Goal: Task Accomplishment & Management: Manage account settings

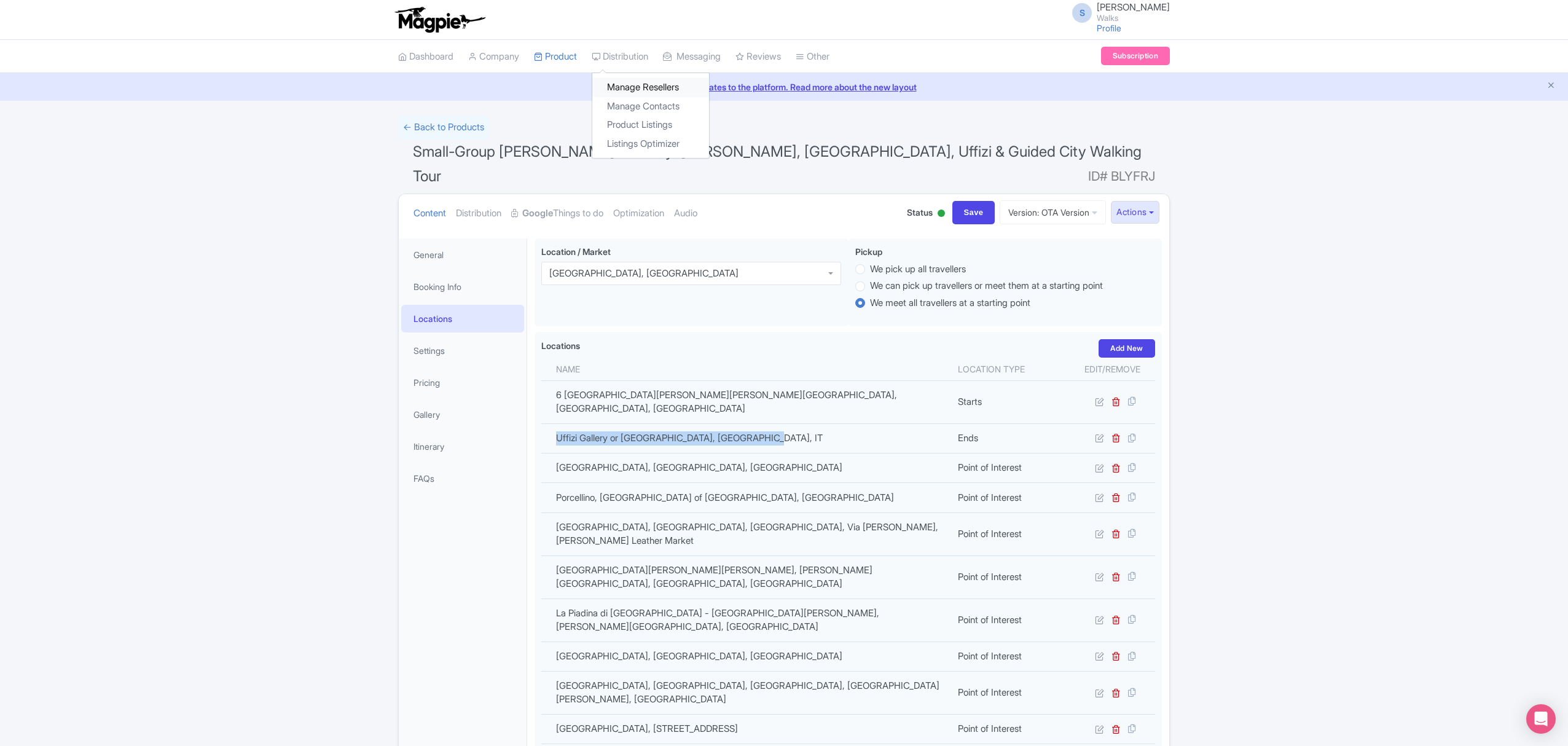
drag, startPoint x: 633, startPoint y: 94, endPoint x: 624, endPoint y: 92, distance: 9.2
click at [633, 94] on link "Manage Resellers" at bounding box center [650, 88] width 116 height 19
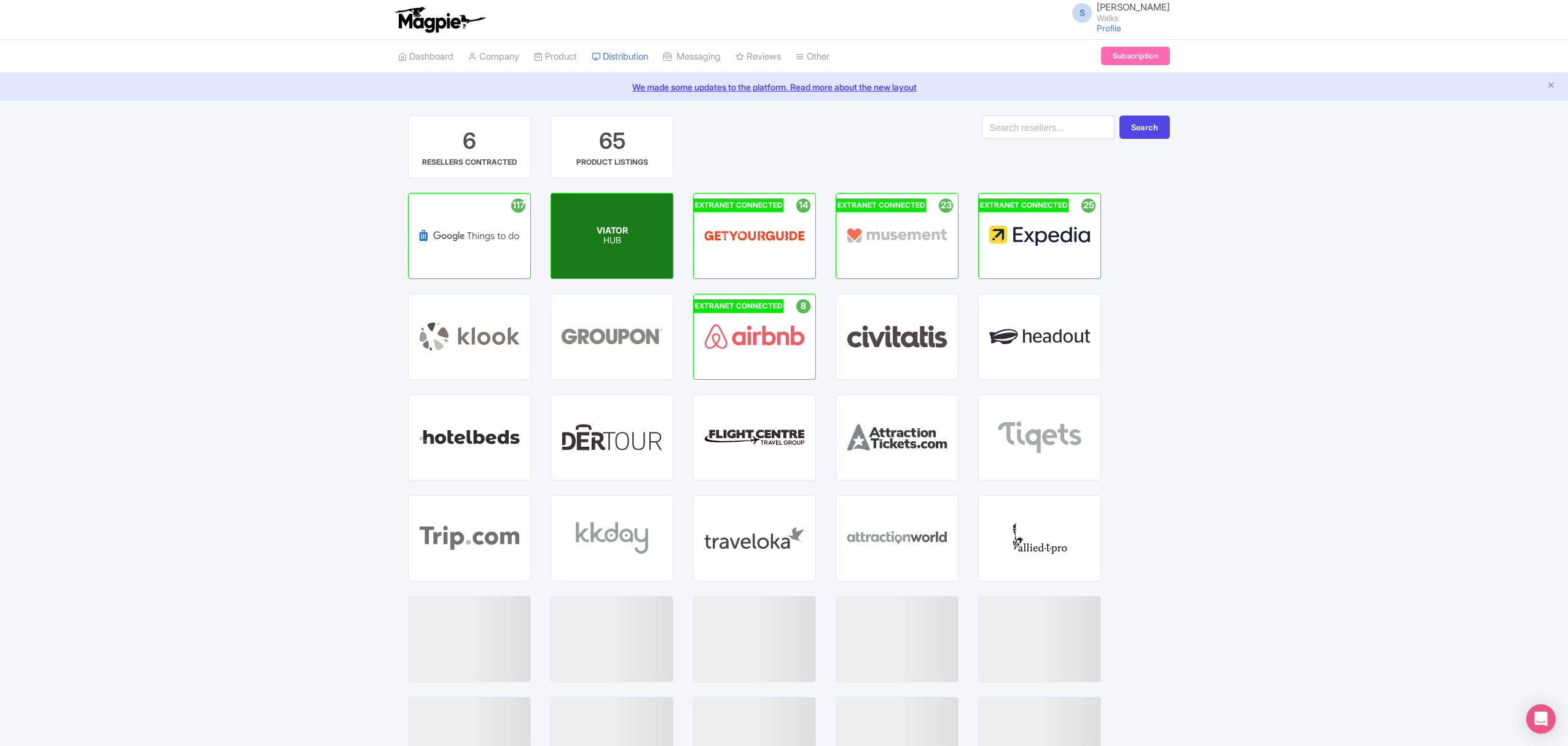
click at [588, 242] on div "VIATOR HUB" at bounding box center [611, 236] width 122 height 84
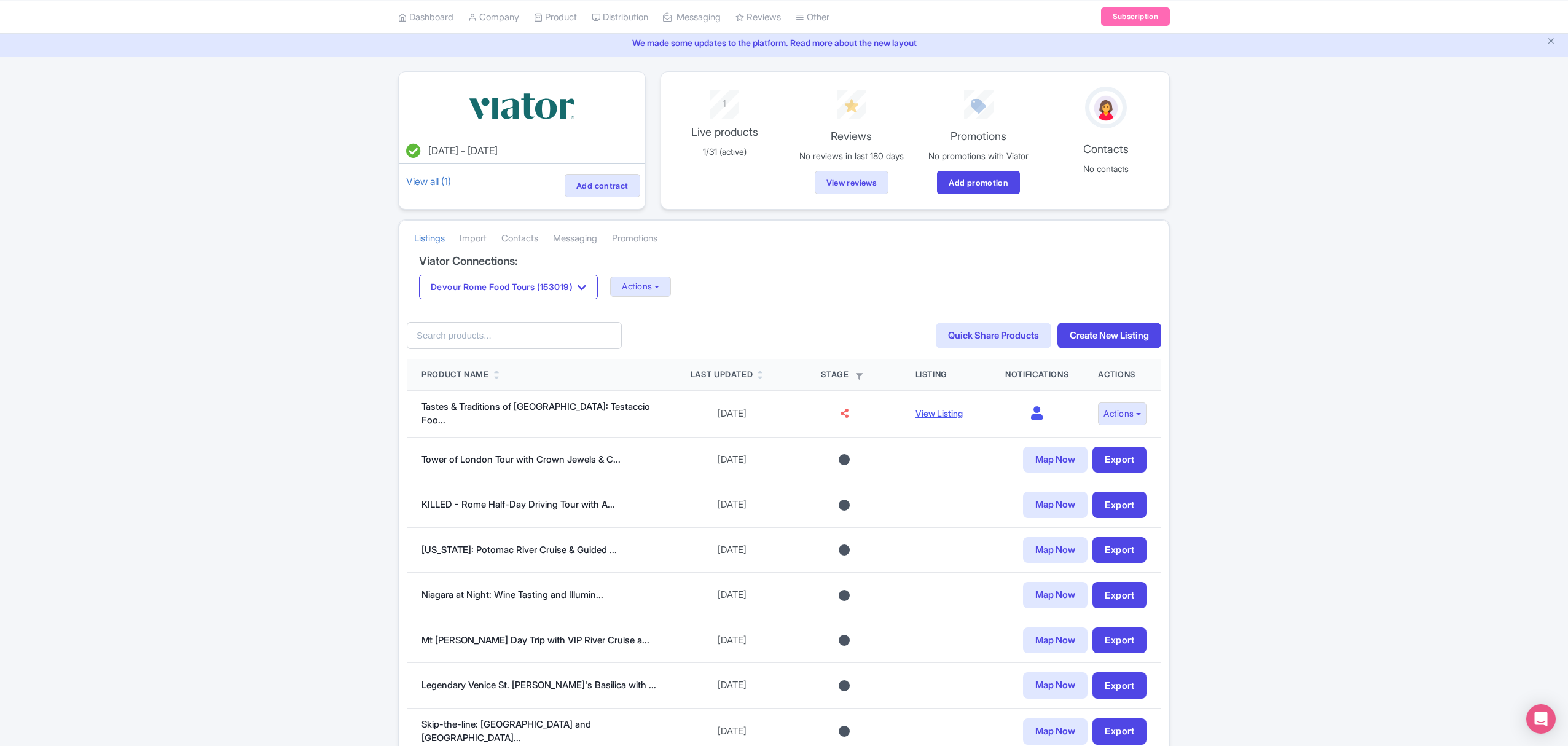
scroll to position [163, 0]
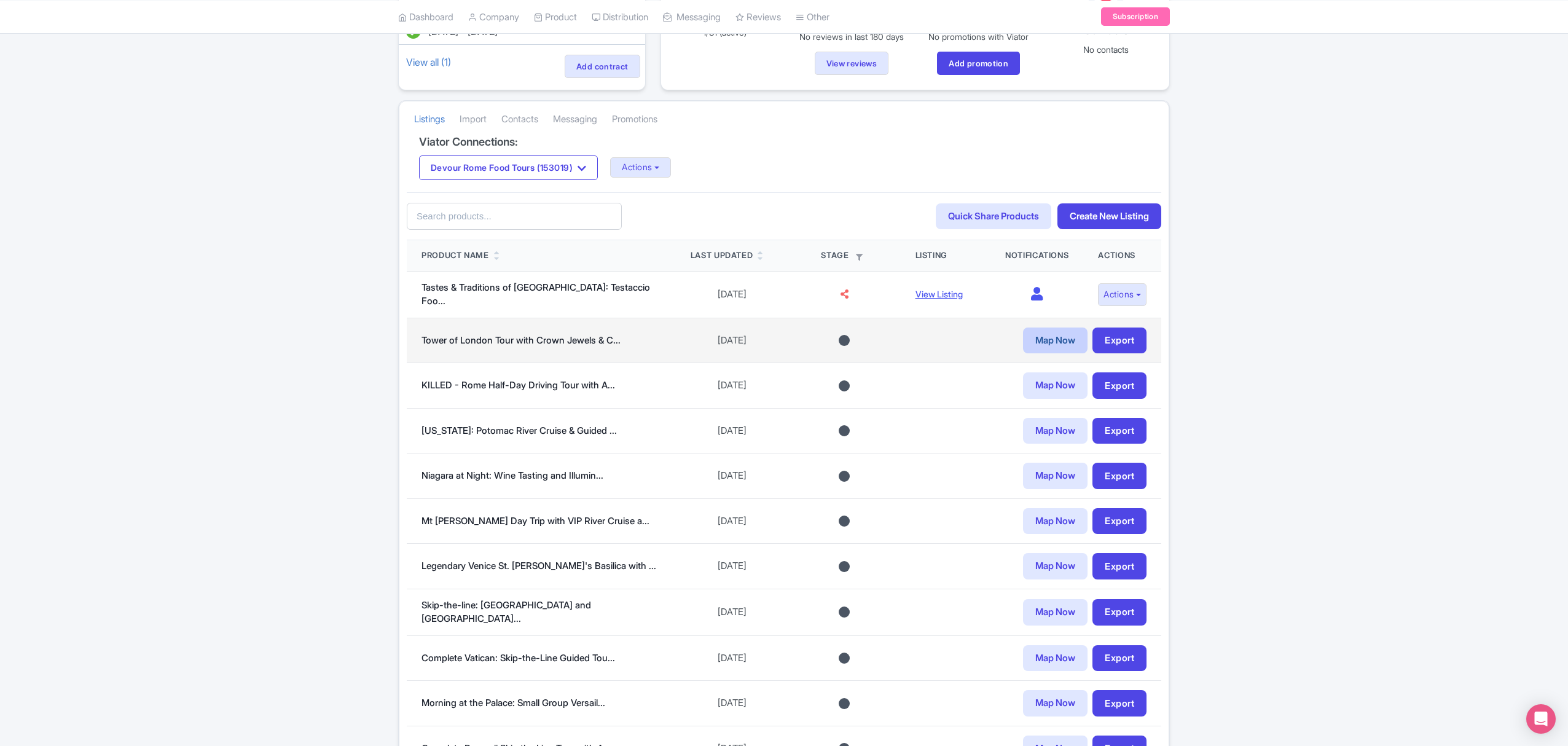
click at [1043, 340] on link "Map Now" at bounding box center [1055, 340] width 65 height 26
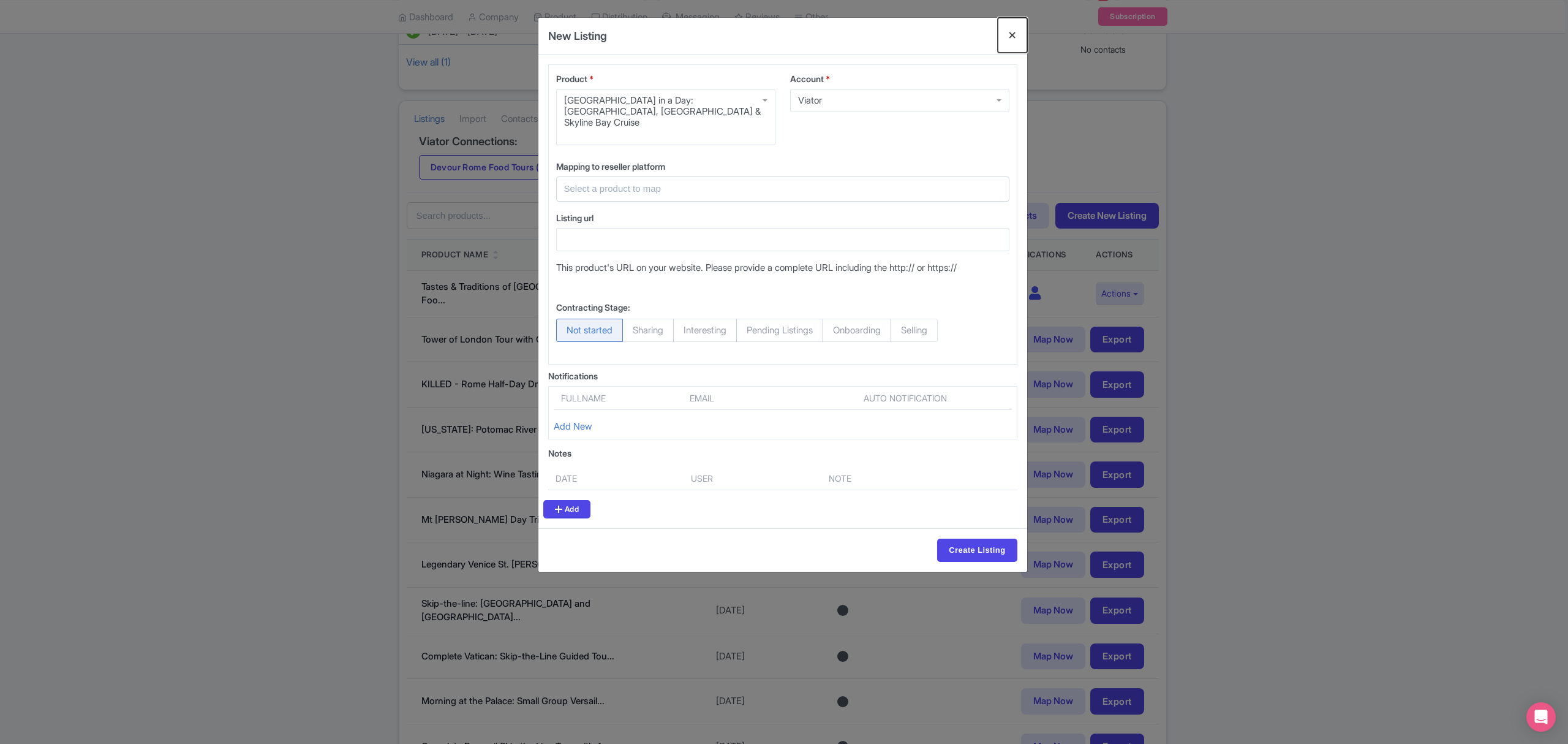
click at [1016, 30] on button "Close" at bounding box center [1012, 35] width 29 height 35
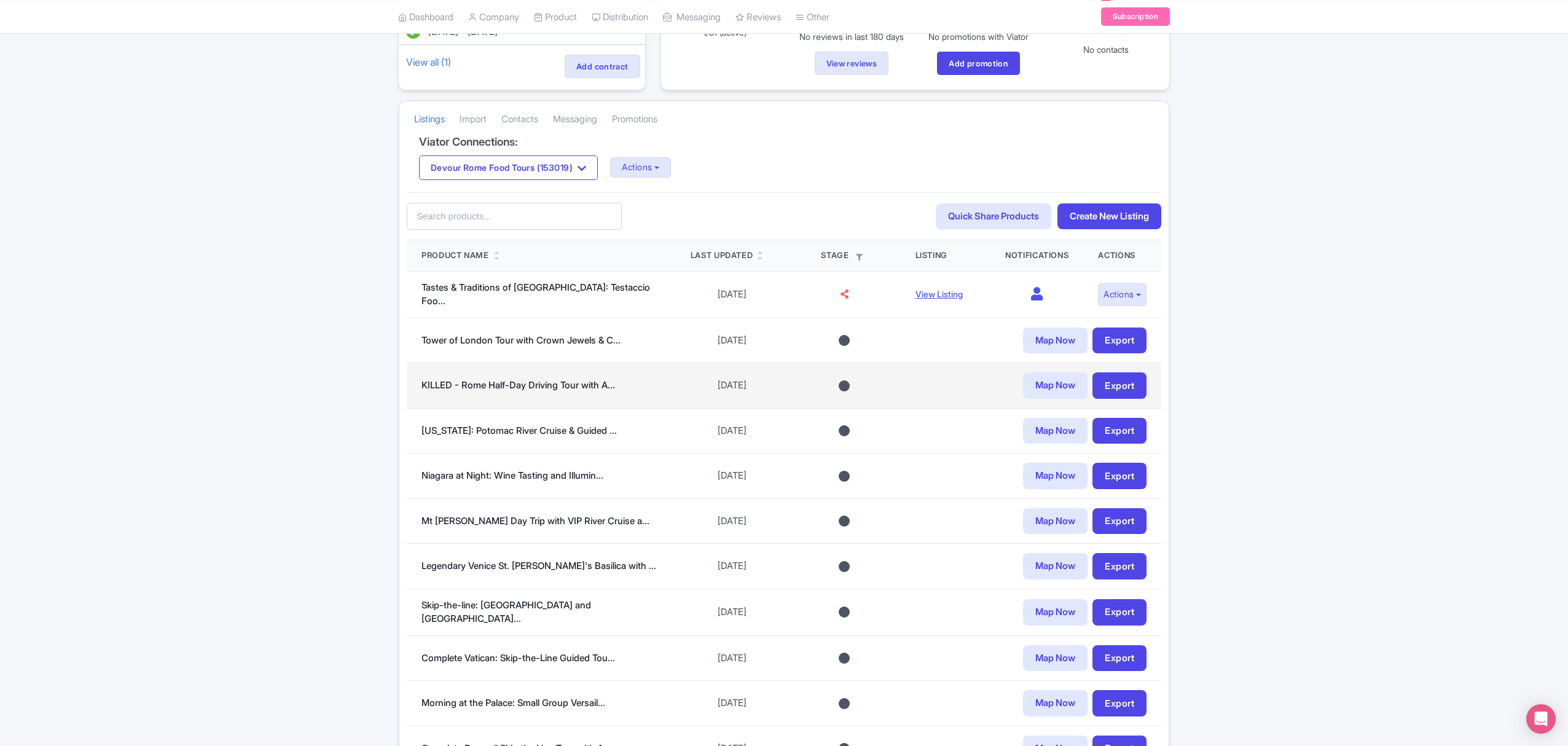
scroll to position [0, 0]
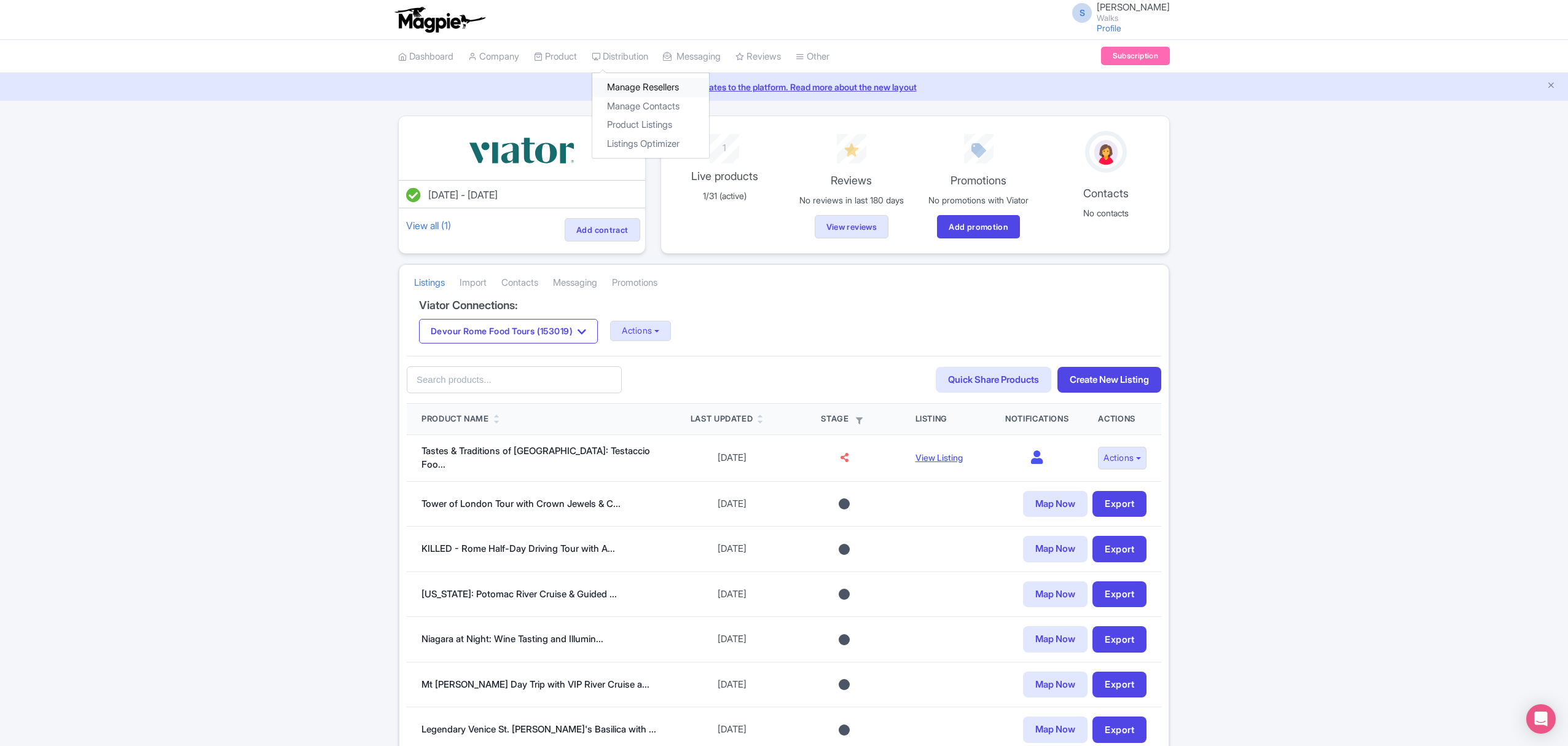
click at [647, 89] on link "Manage Resellers" at bounding box center [650, 88] width 116 height 19
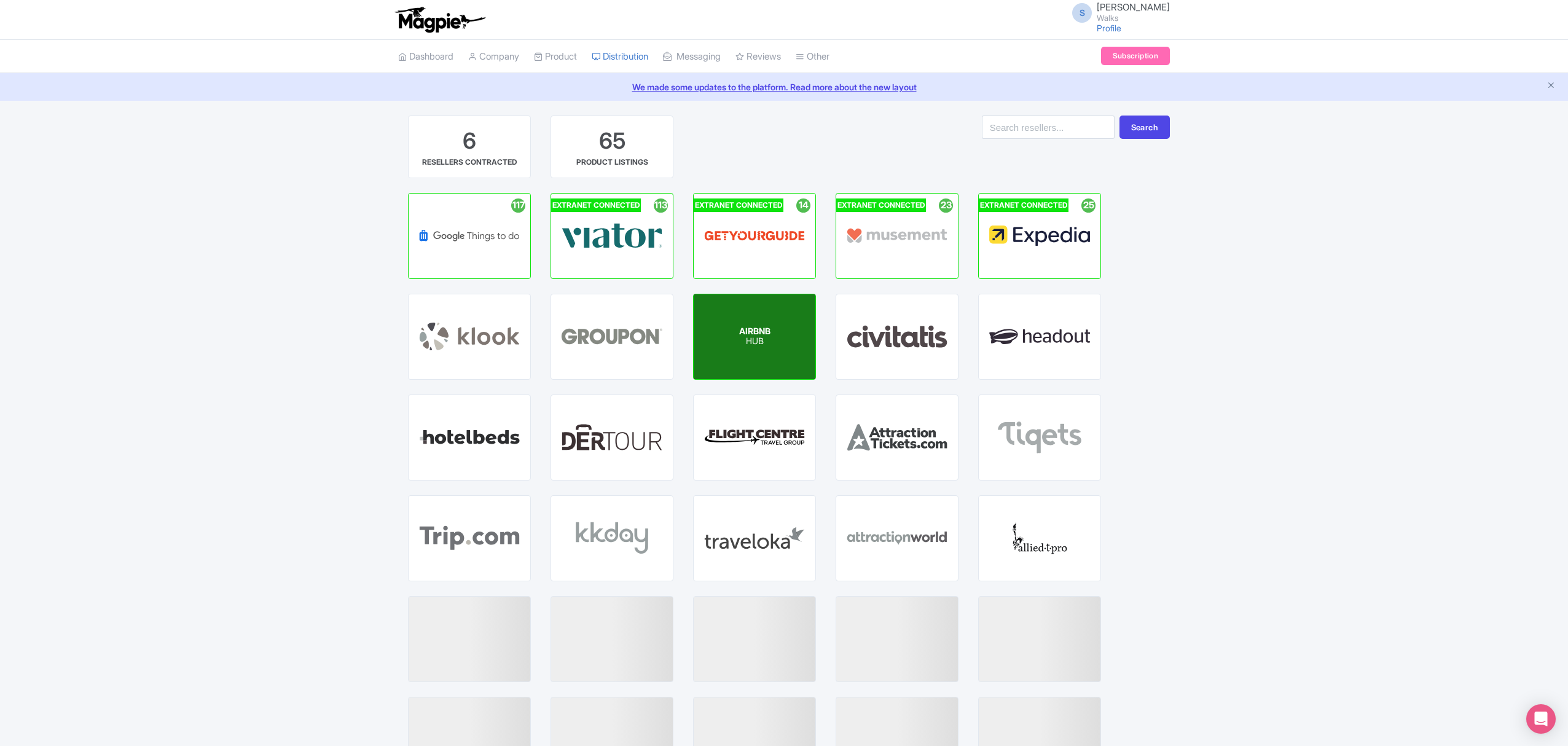
click at [746, 354] on div "AIRBNB HUB" at bounding box center [754, 336] width 122 height 84
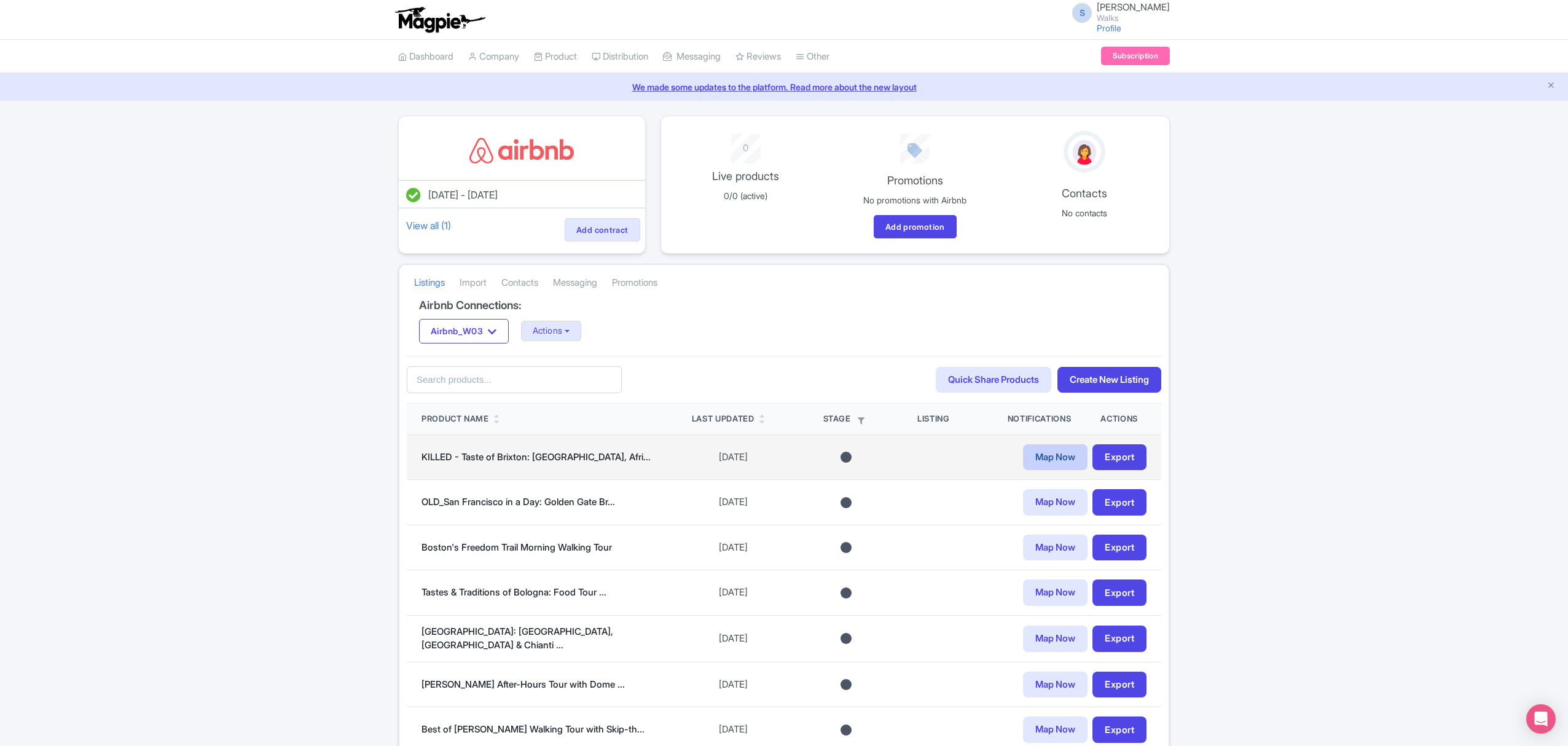
click at [1070, 470] on link "Map Now" at bounding box center [1055, 457] width 65 height 26
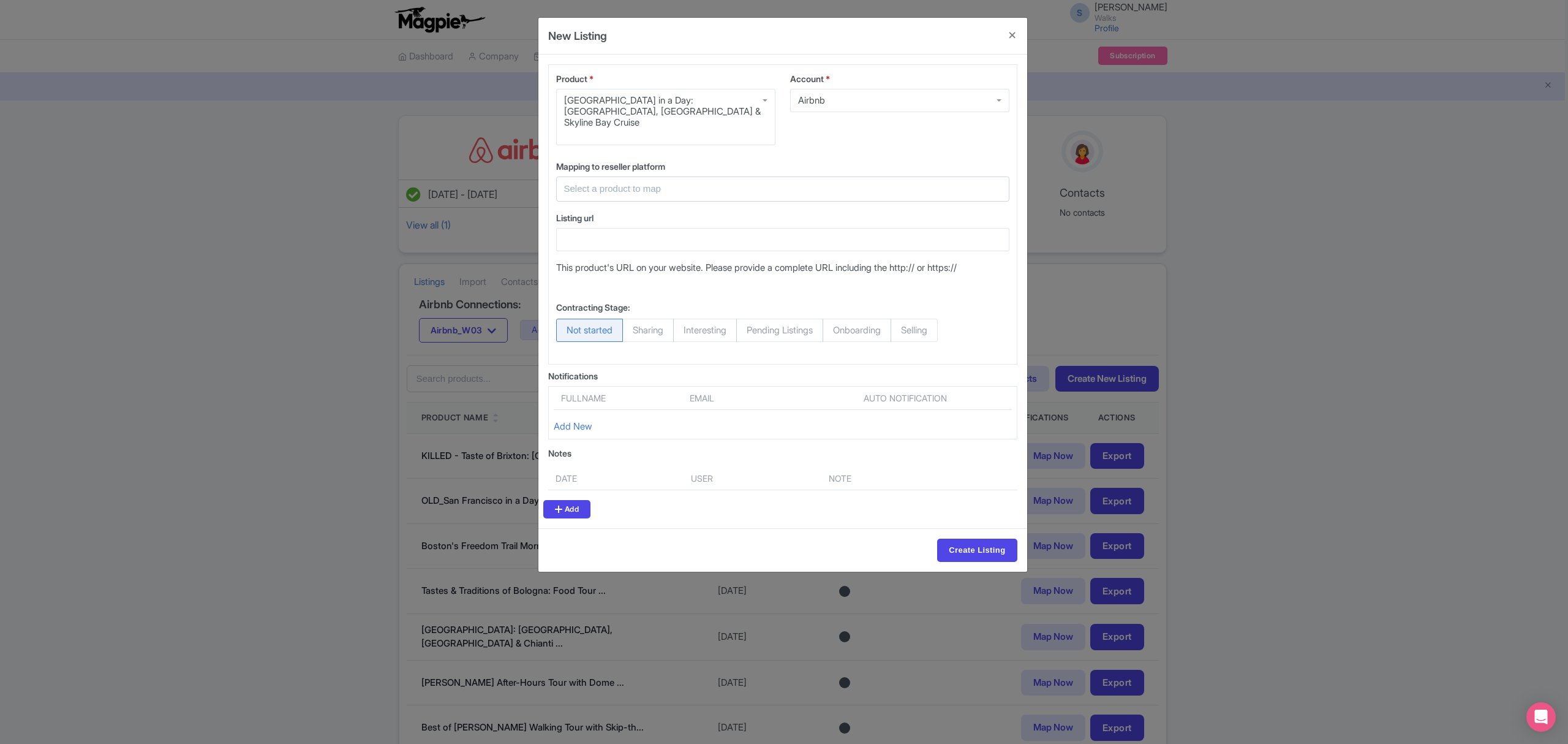
click at [652, 326] on span "Sharing" at bounding box center [648, 330] width 52 height 23
click at [634, 326] on input "Sharing" at bounding box center [628, 324] width 12 height 12
radio input "true"
click at [591, 322] on span "Not started" at bounding box center [590, 330] width 67 height 23
click at [568, 322] on input "Not started" at bounding box center [562, 324] width 12 height 12
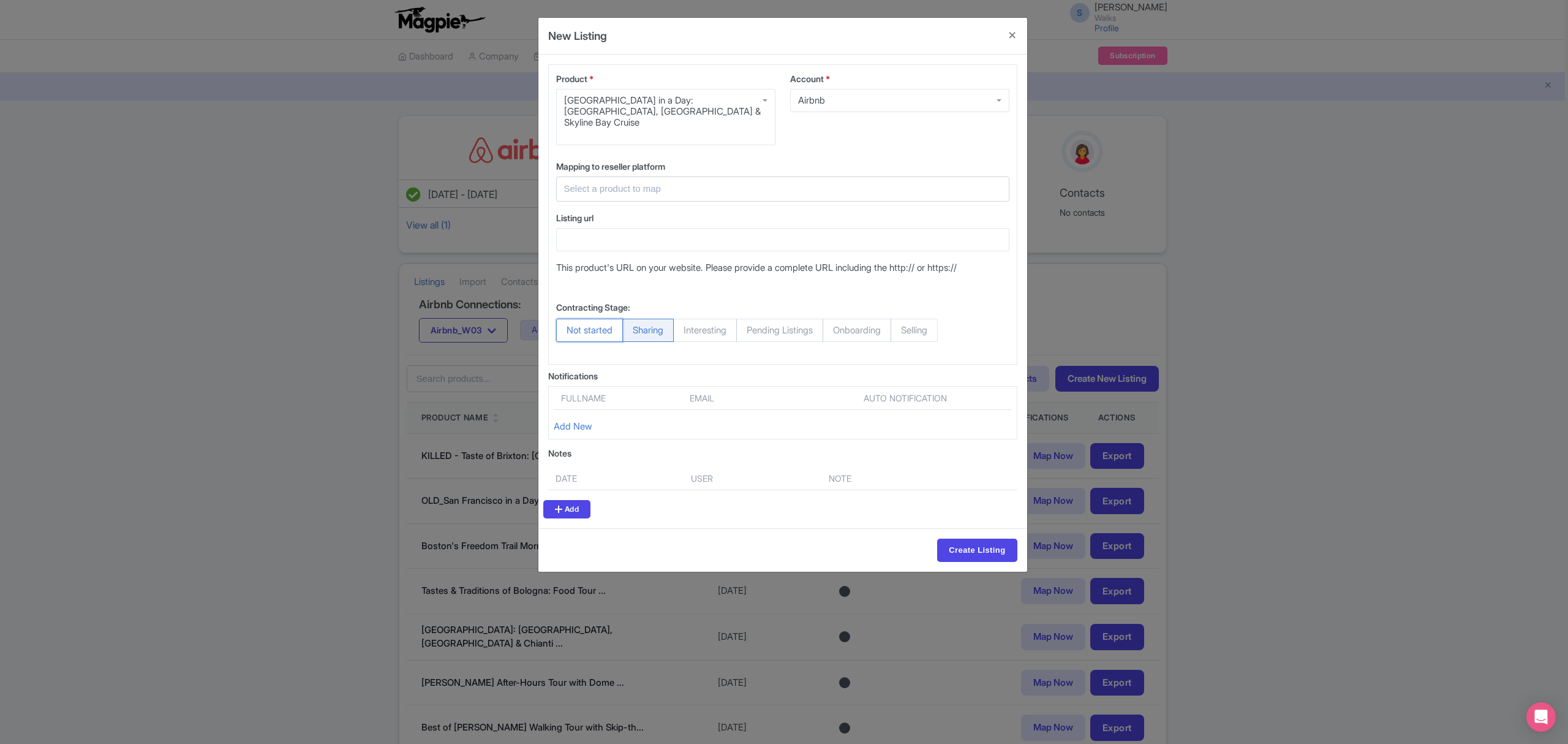
radio input "true"
click at [575, 405] on div "Fullname Email Auto notification Add New" at bounding box center [783, 413] width 469 height 53
click at [576, 420] on link "Add New" at bounding box center [573, 426] width 39 height 12
click at [575, 508] on link "Add" at bounding box center [567, 509] width 47 height 18
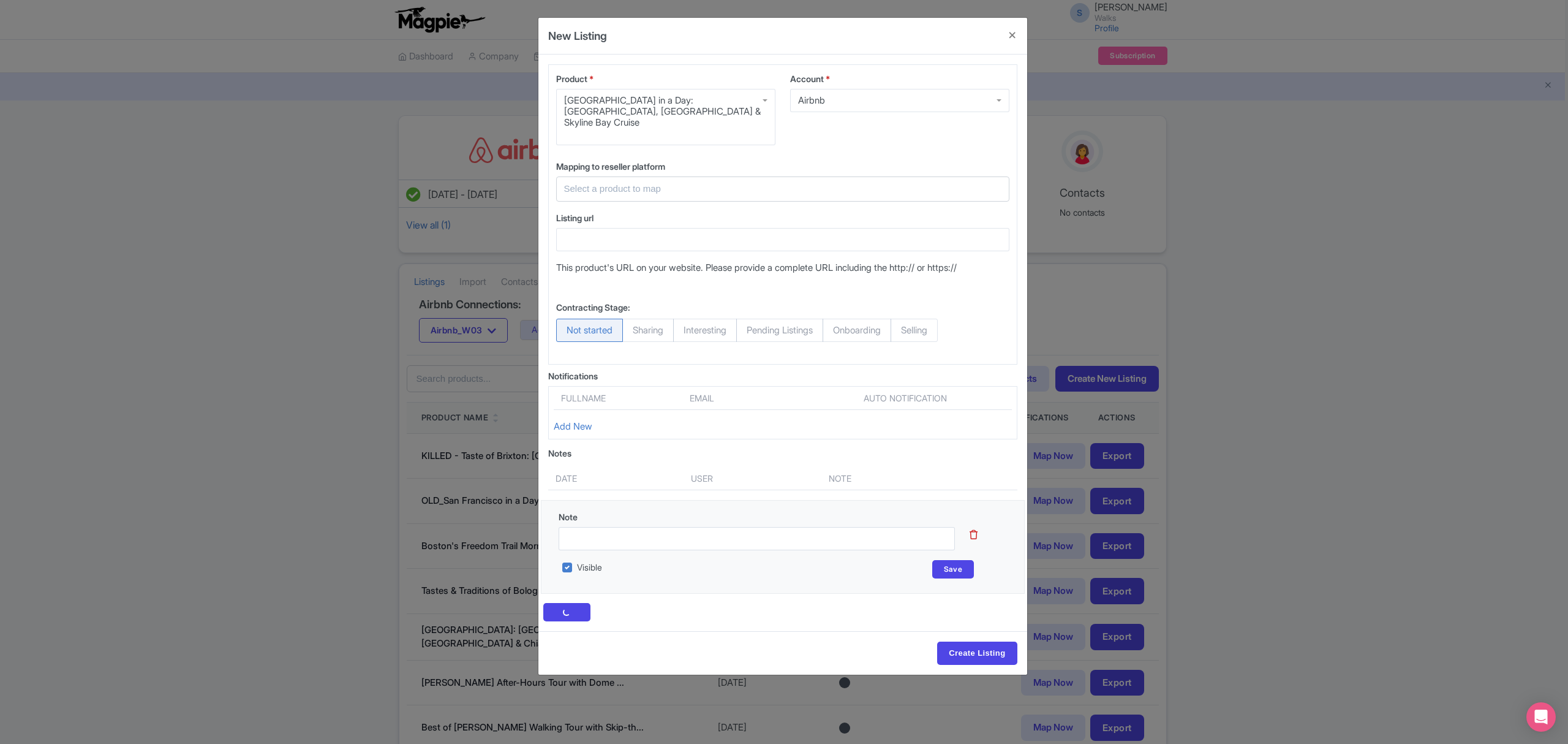
click at [583, 182] on input "text" at bounding box center [776, 189] width 423 height 14
type input "boston"
click at [1005, 32] on button "Close" at bounding box center [1012, 35] width 29 height 35
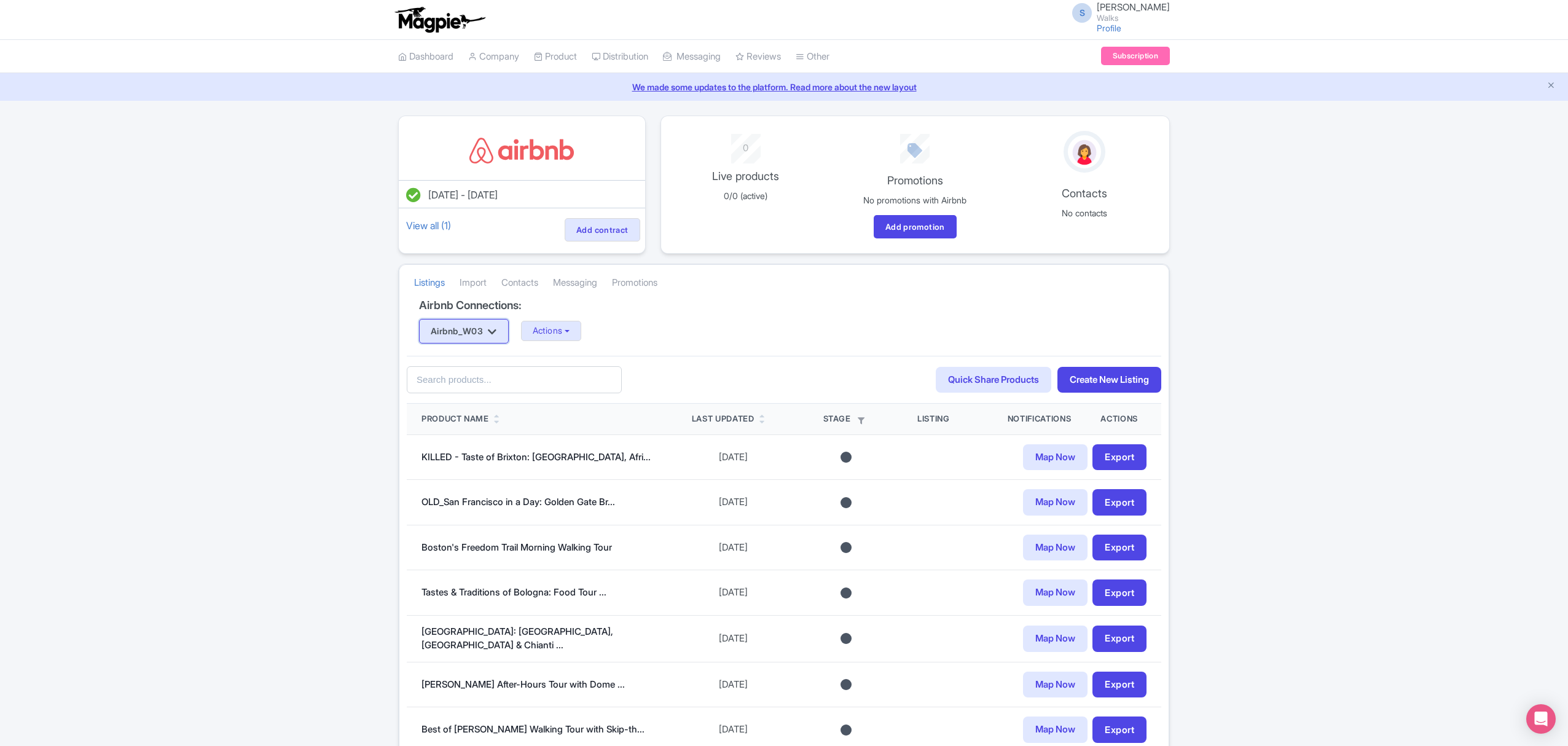
click at [505, 338] on button "Airbnb_W03" at bounding box center [464, 331] width 90 height 25
click at [532, 331] on button "Actions" at bounding box center [552, 330] width 61 height 20
click at [724, 322] on div "Airbnb_W03 Airbnb_W03 Actions Update Connection + Add New Connection Import all…" at bounding box center [784, 331] width 730 height 25
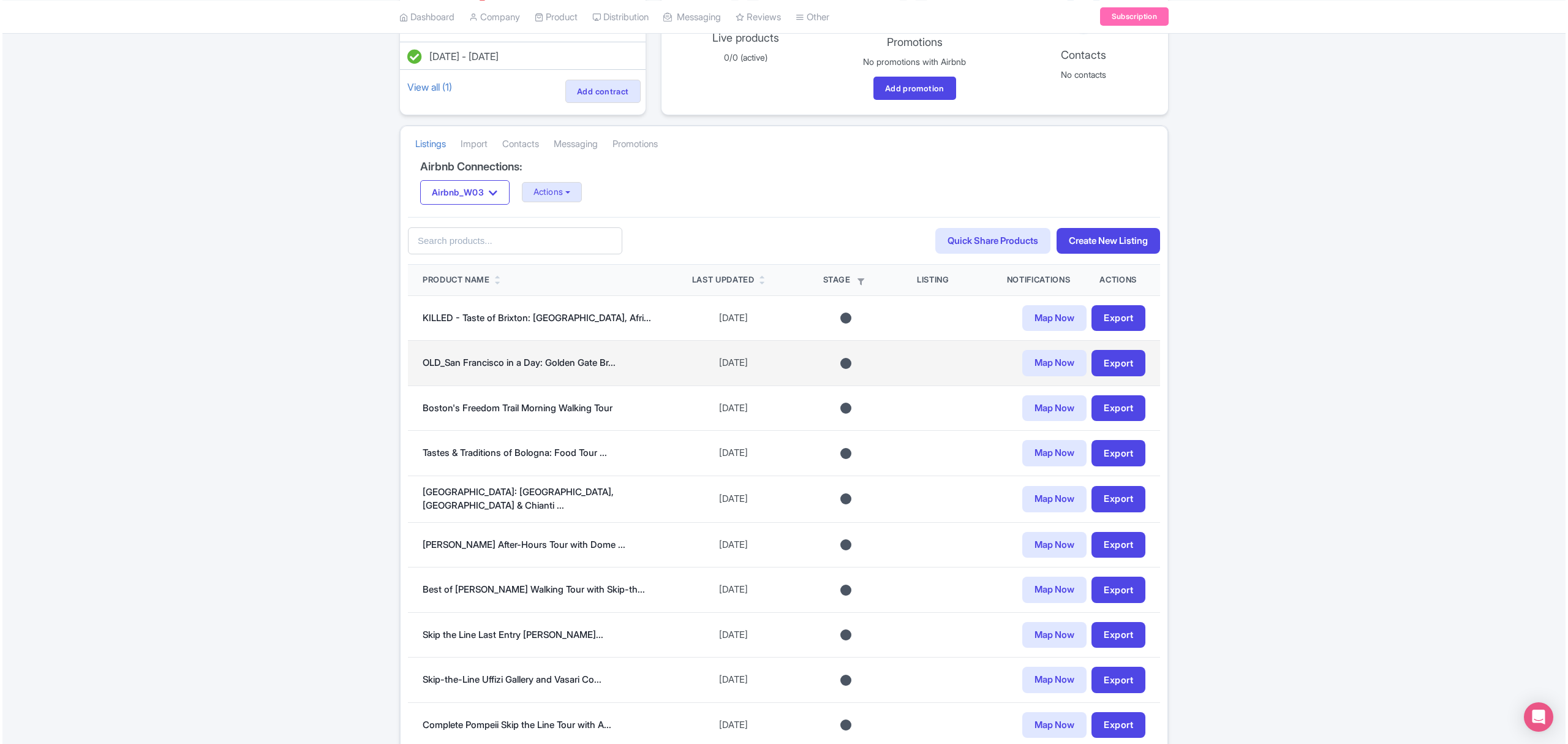
scroll to position [163, 0]
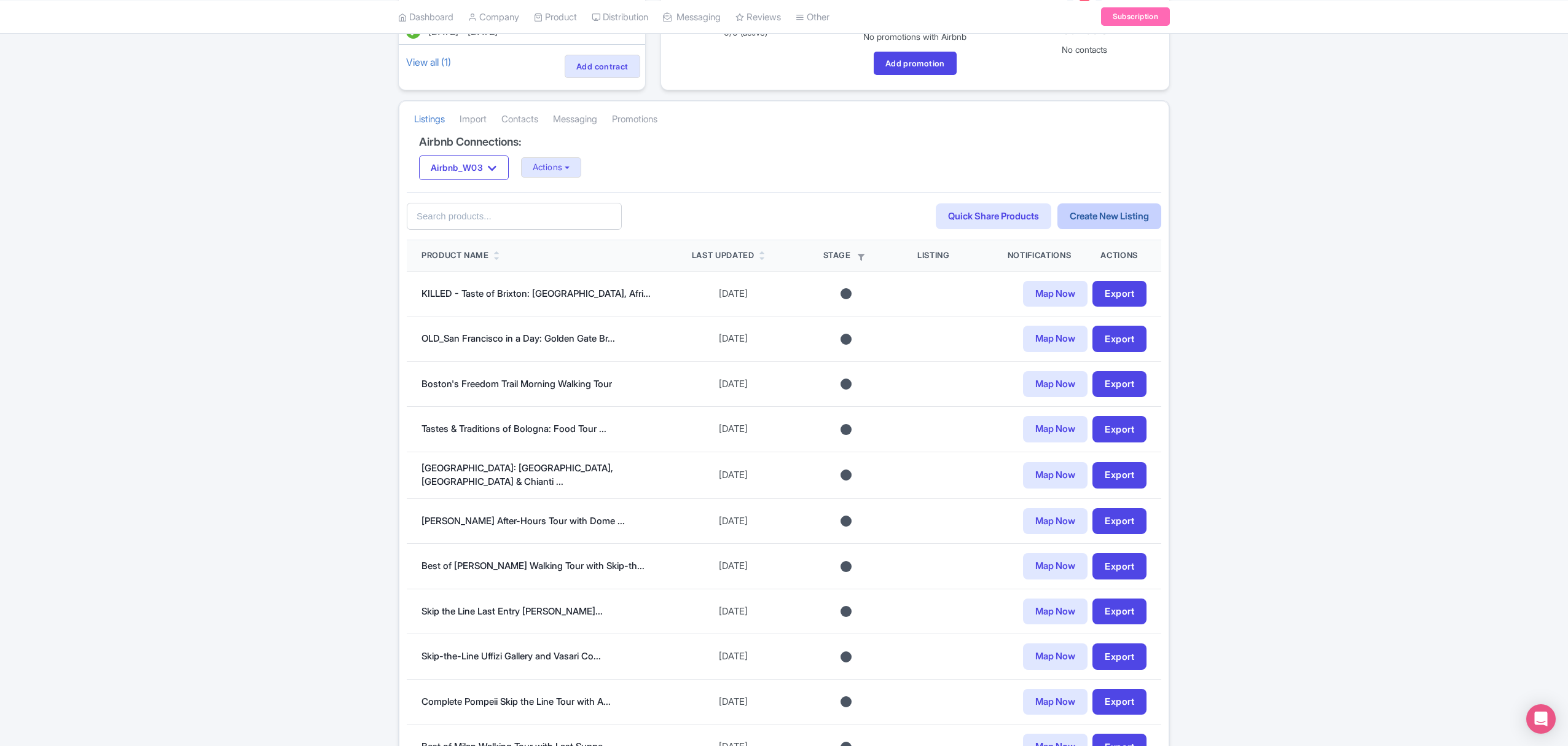
click at [1092, 229] on link "Create New Listing" at bounding box center [1109, 216] width 104 height 26
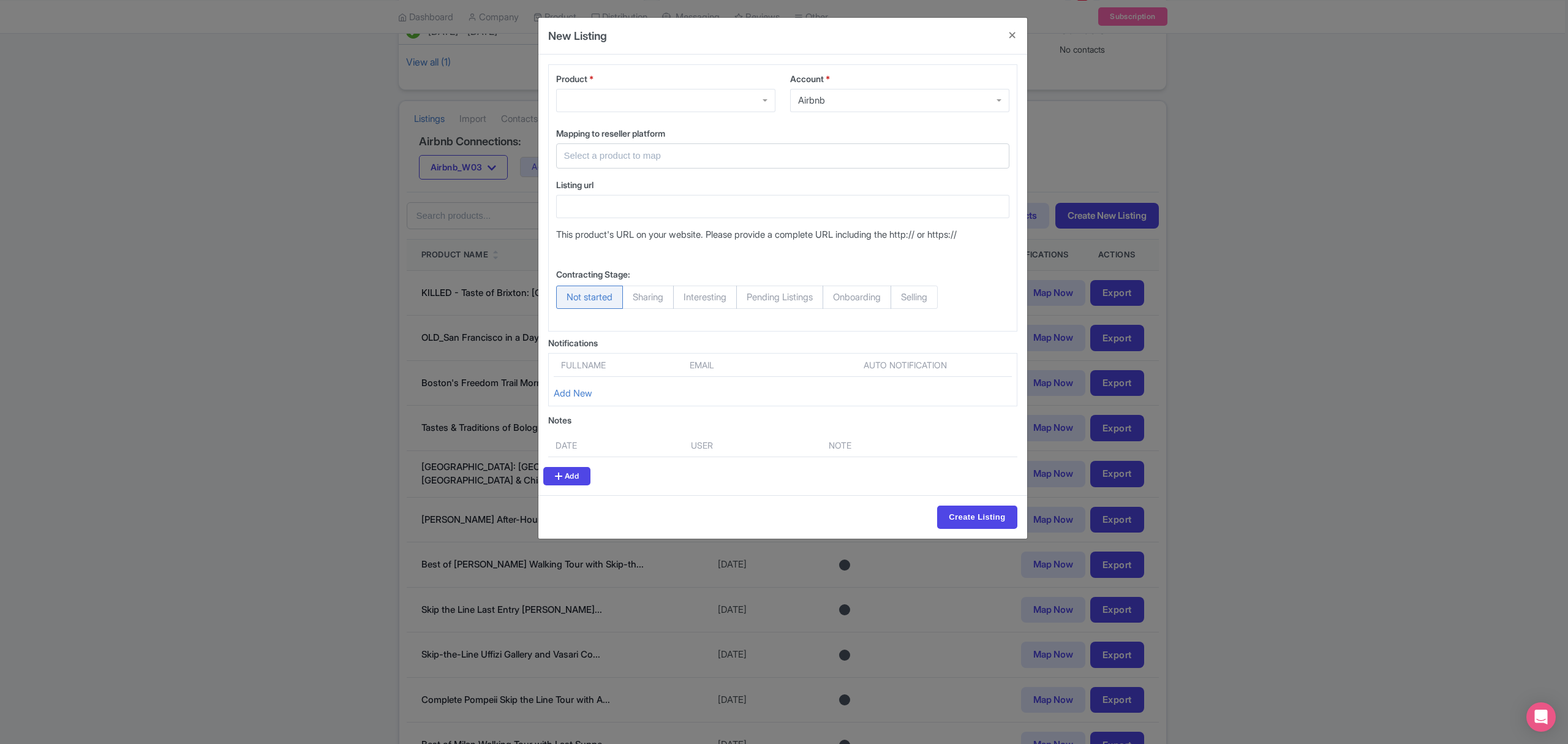
click at [687, 108] on div at bounding box center [666, 100] width 219 height 23
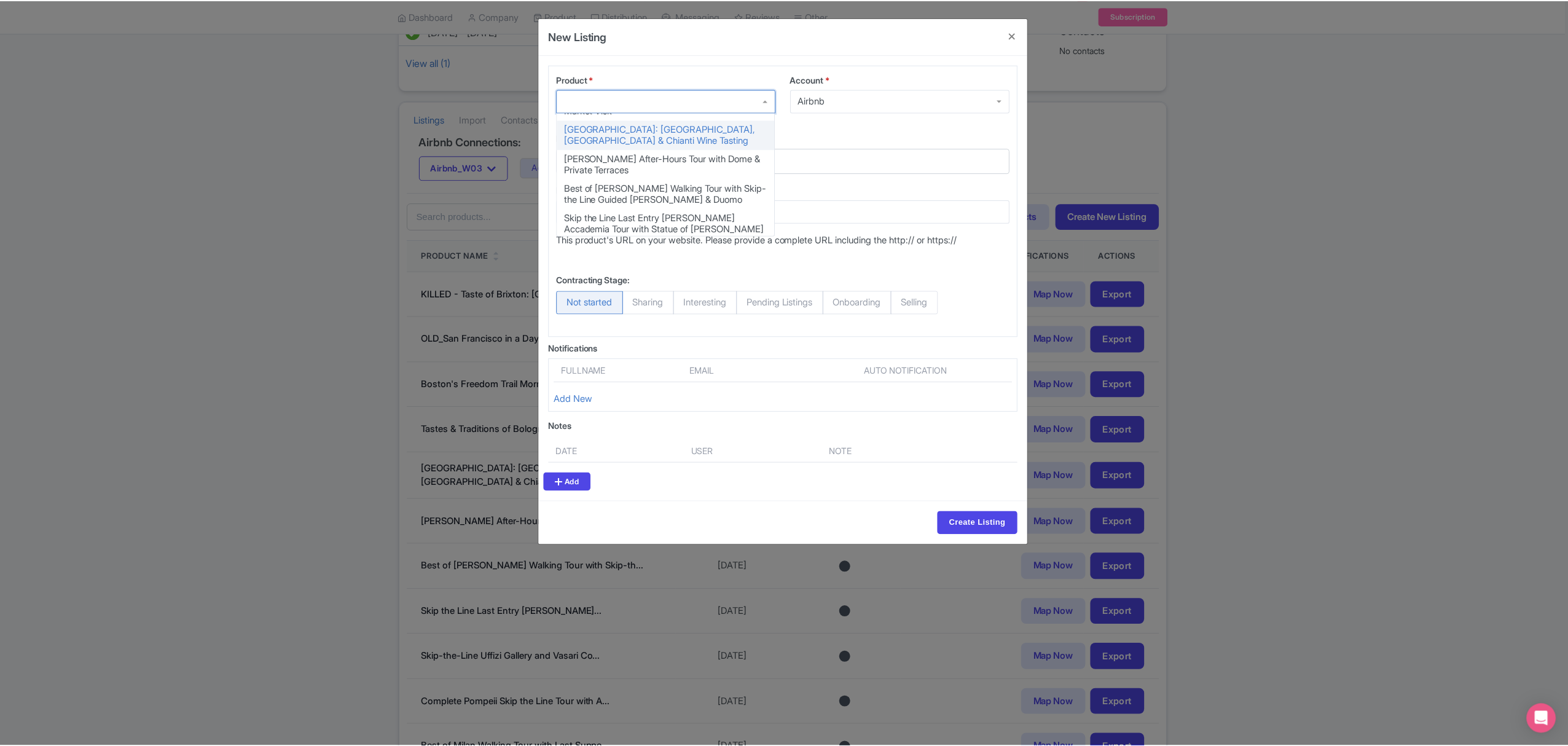
scroll to position [245, 0]
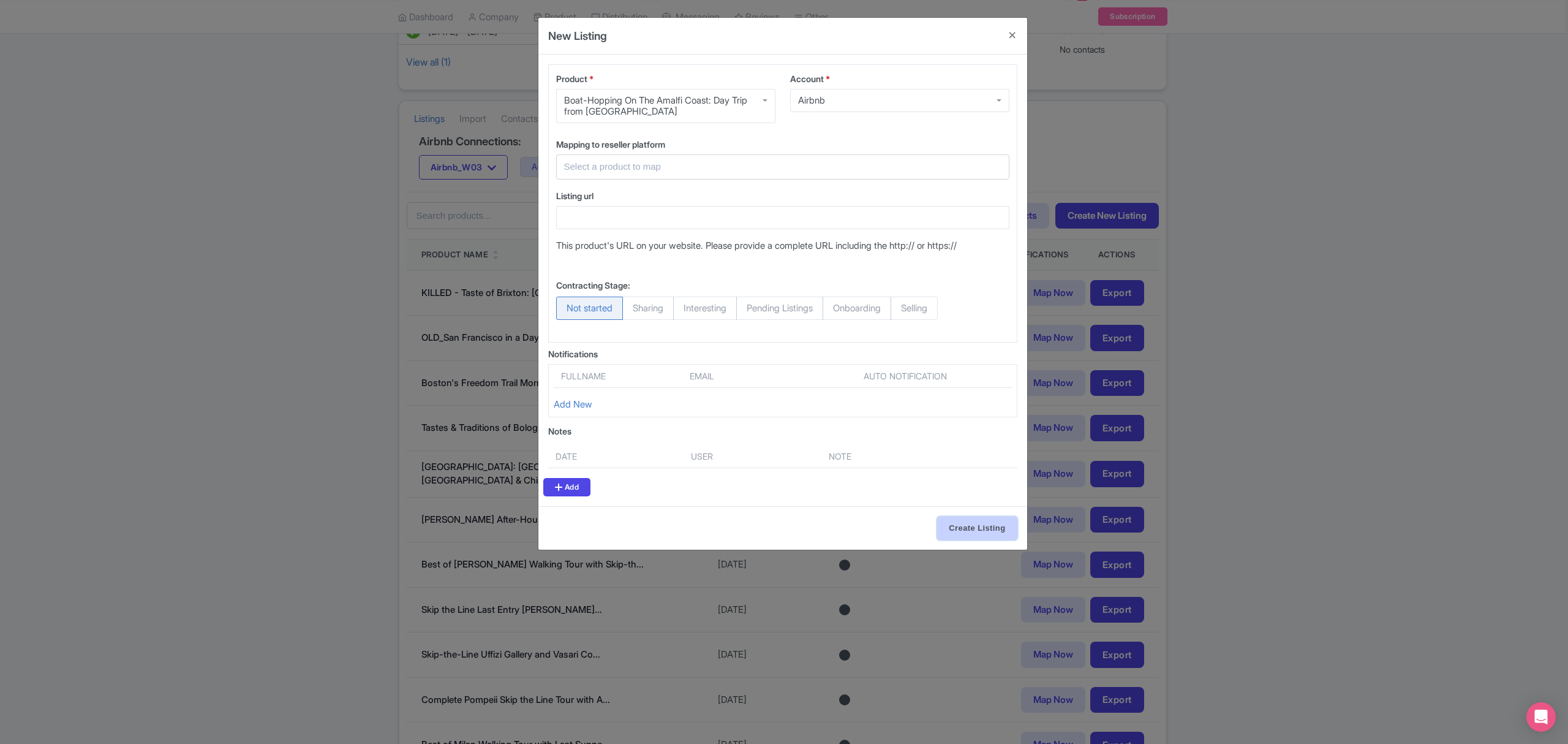
click at [974, 527] on input "Create Listing" at bounding box center [977, 528] width 79 height 23
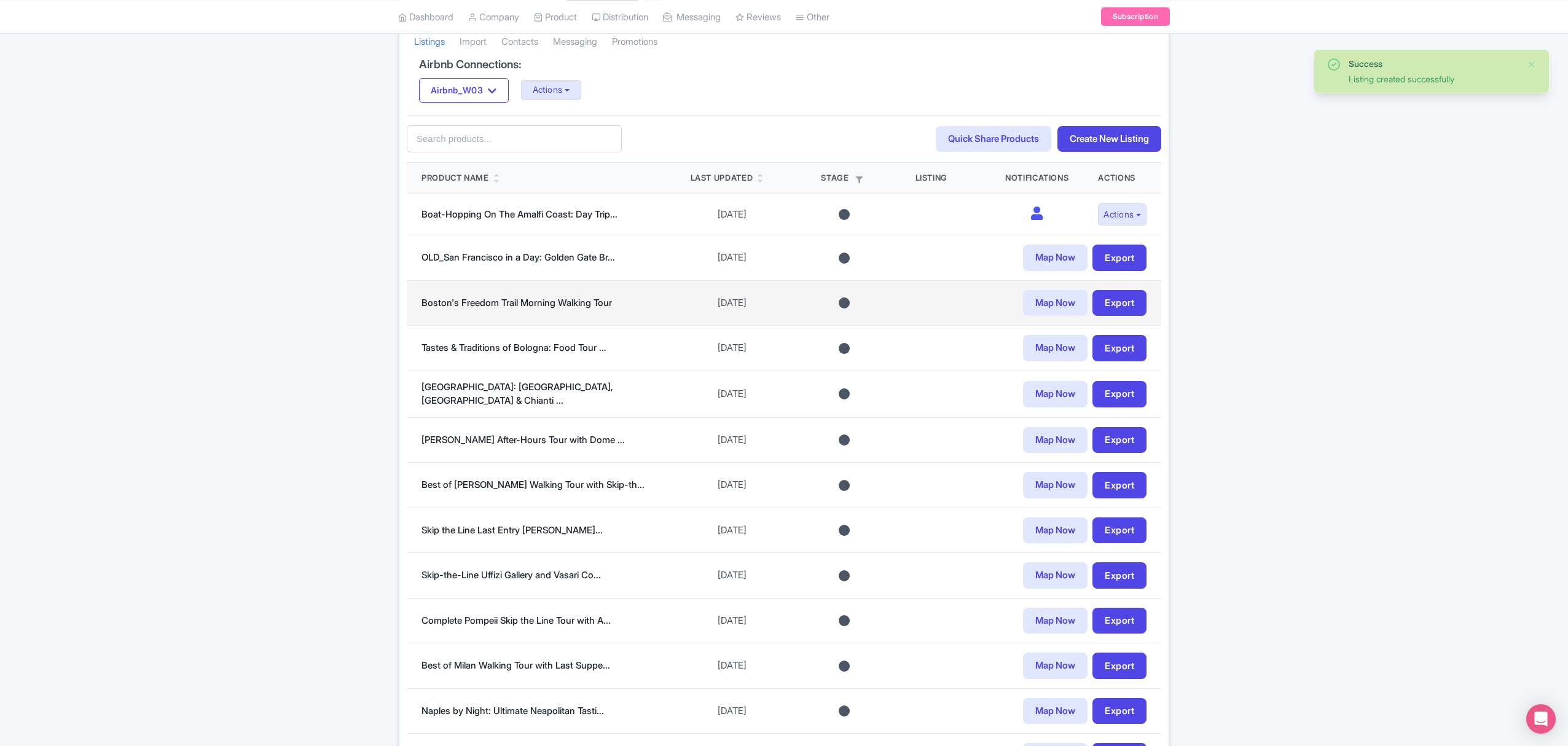
scroll to position [245, 0]
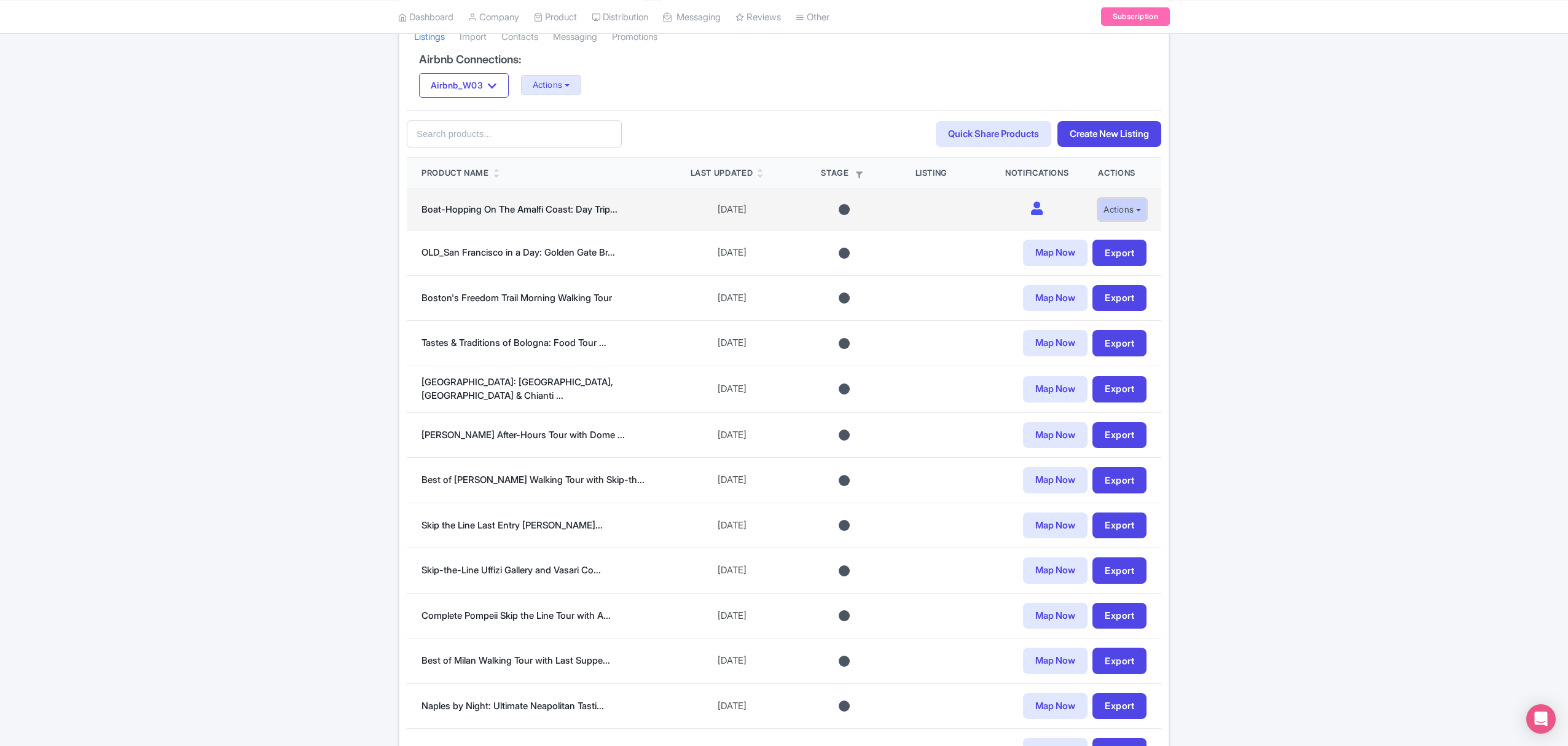
click at [1124, 215] on button "Actions" at bounding box center [1122, 210] width 49 height 23
click at [1082, 236] on link "Edit listing" at bounding box center [1093, 238] width 116 height 19
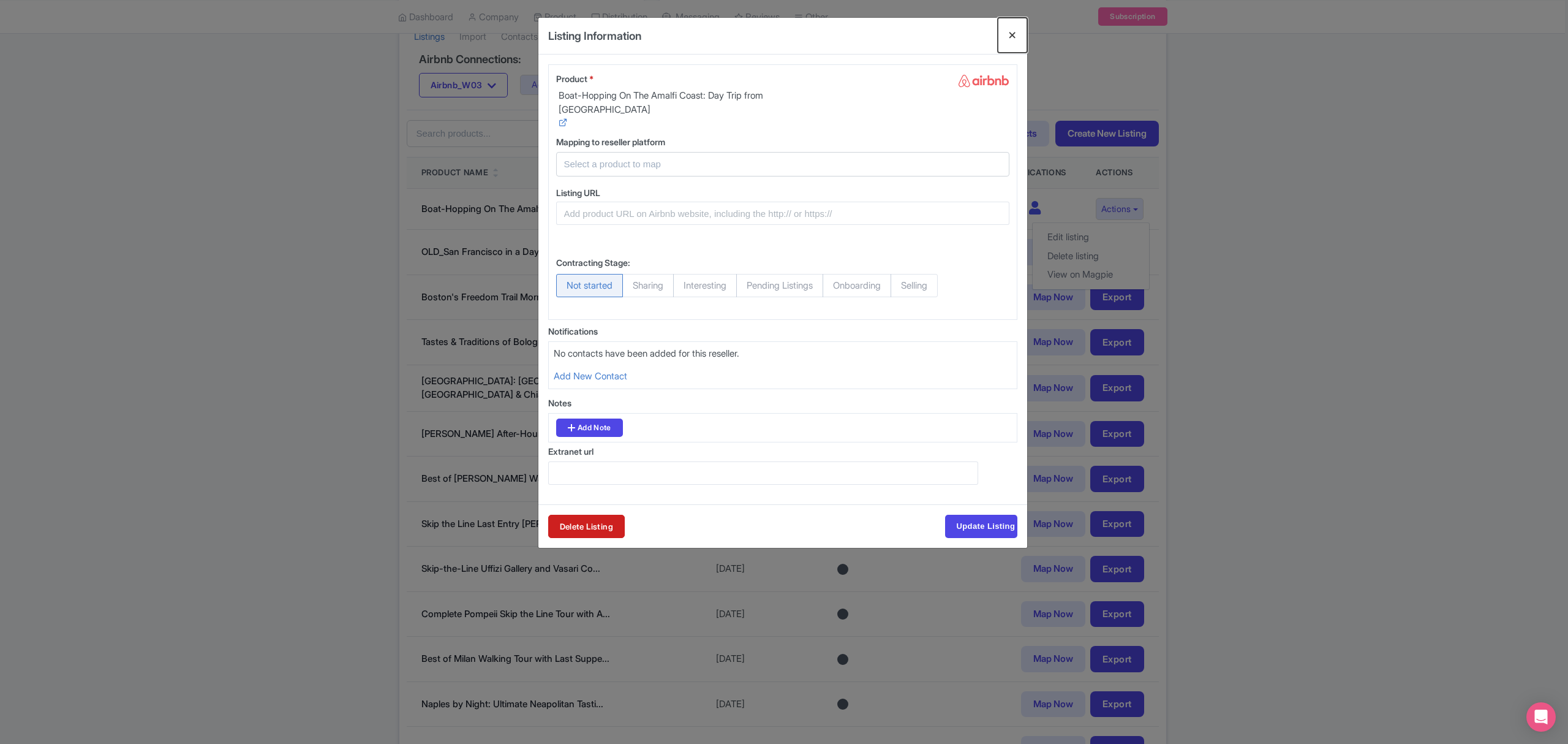
click at [1010, 32] on button "Close" at bounding box center [1012, 35] width 29 height 35
